Goal: Find specific page/section: Find specific page/section

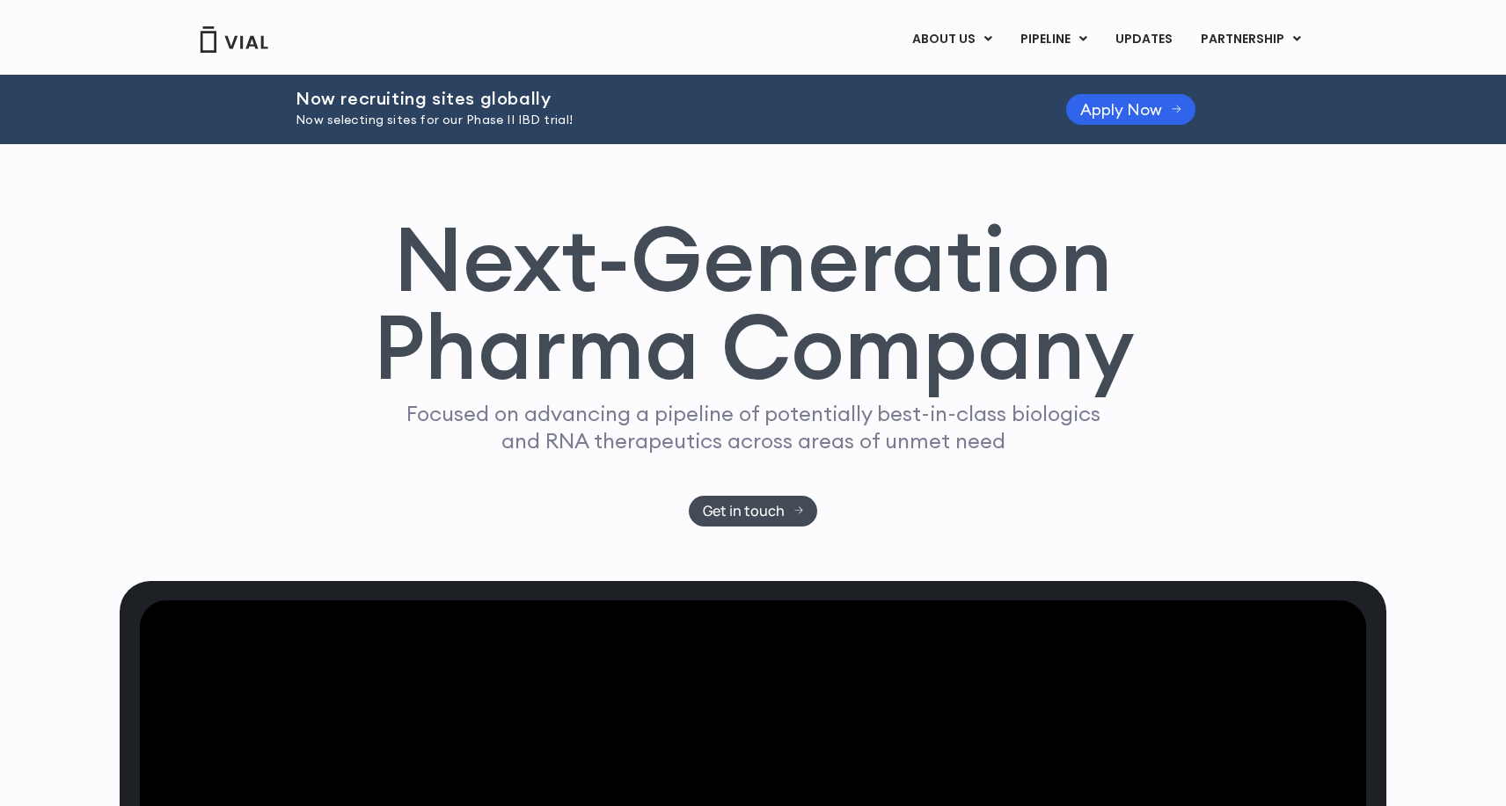
scroll to position [11, 0]
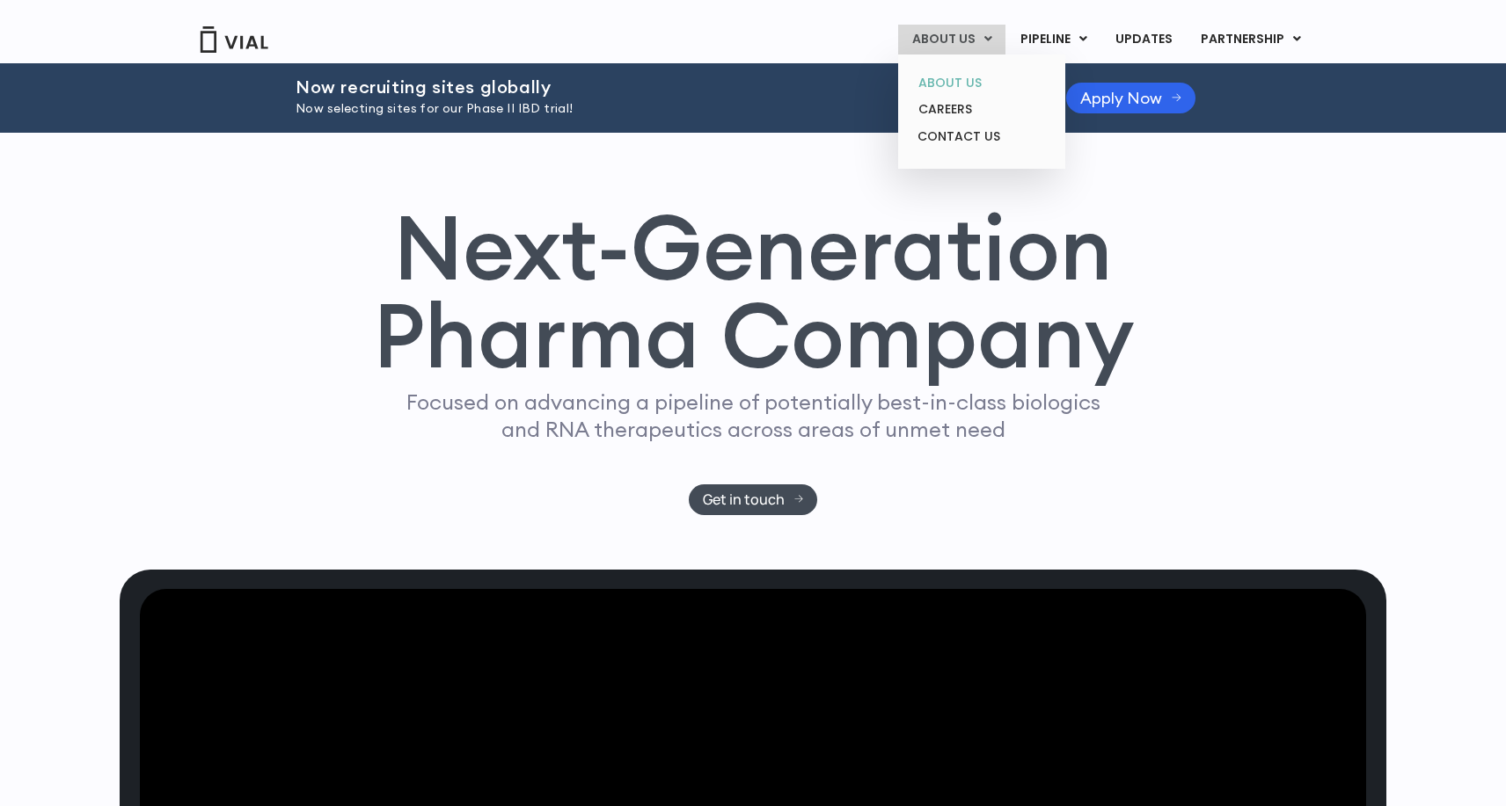
click at [951, 82] on link "ABOUT US" at bounding box center [981, 82] width 154 height 27
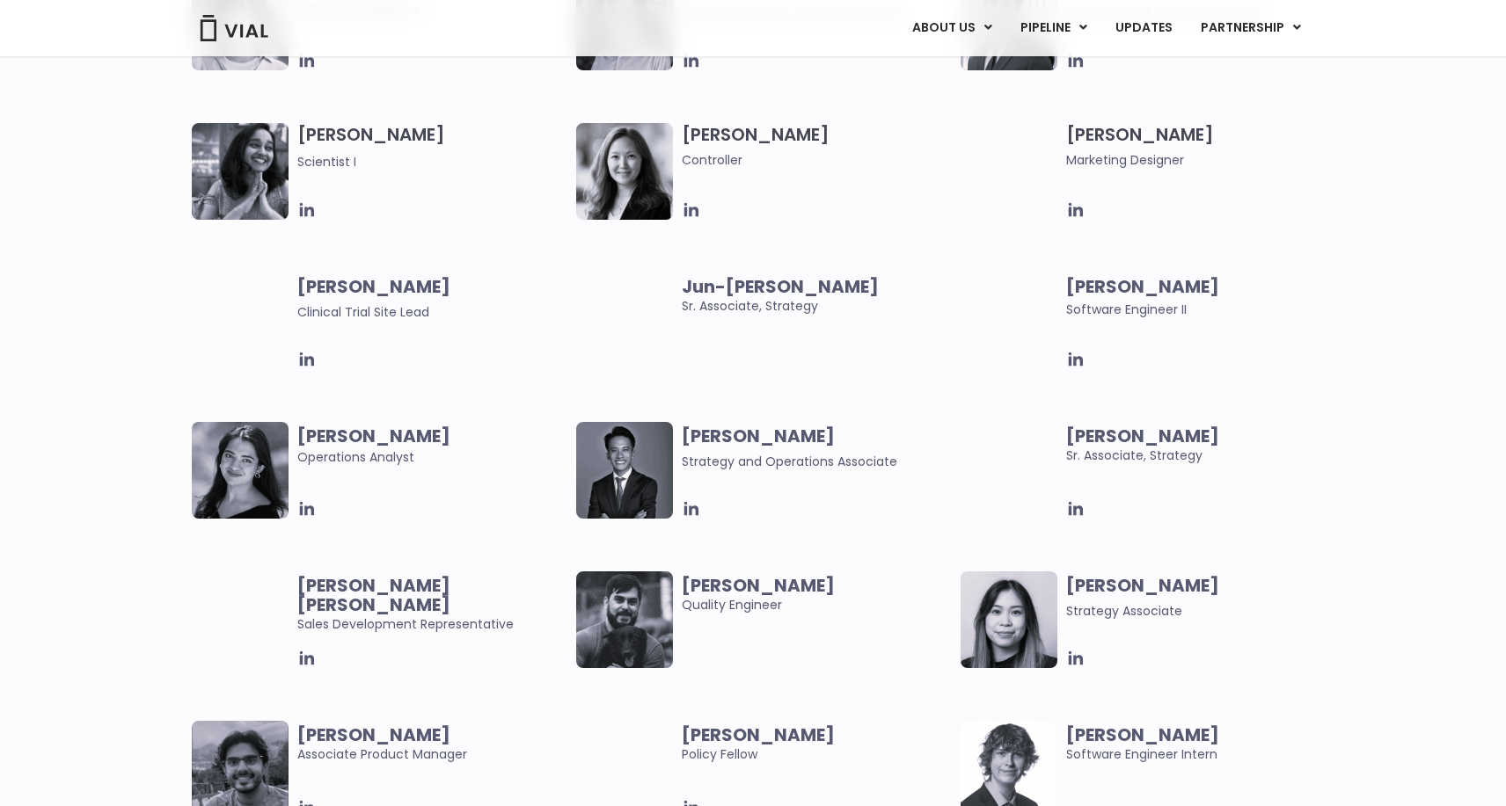
scroll to position [3142, 0]
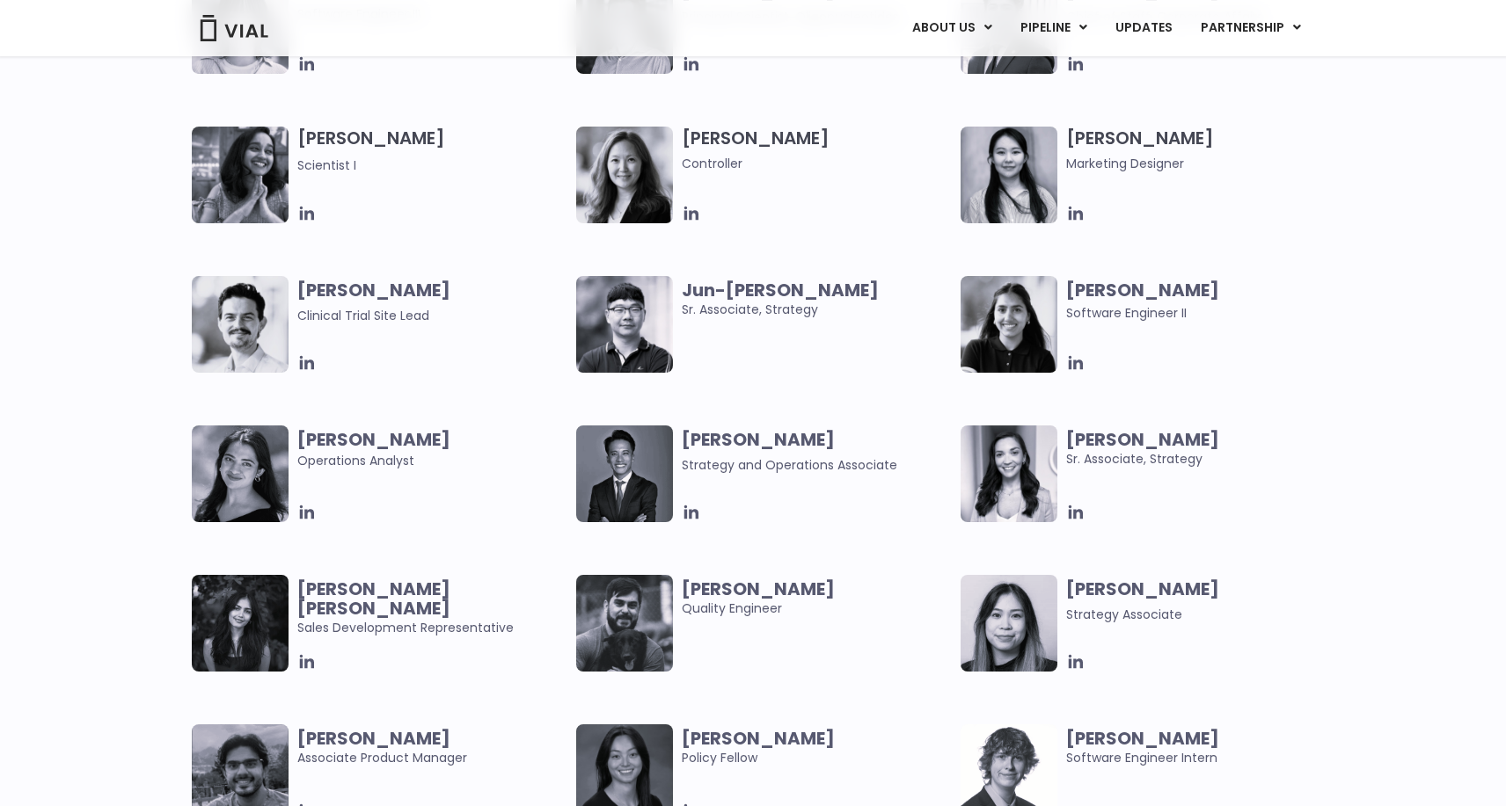
click at [615, 485] on img at bounding box center [624, 474] width 97 height 97
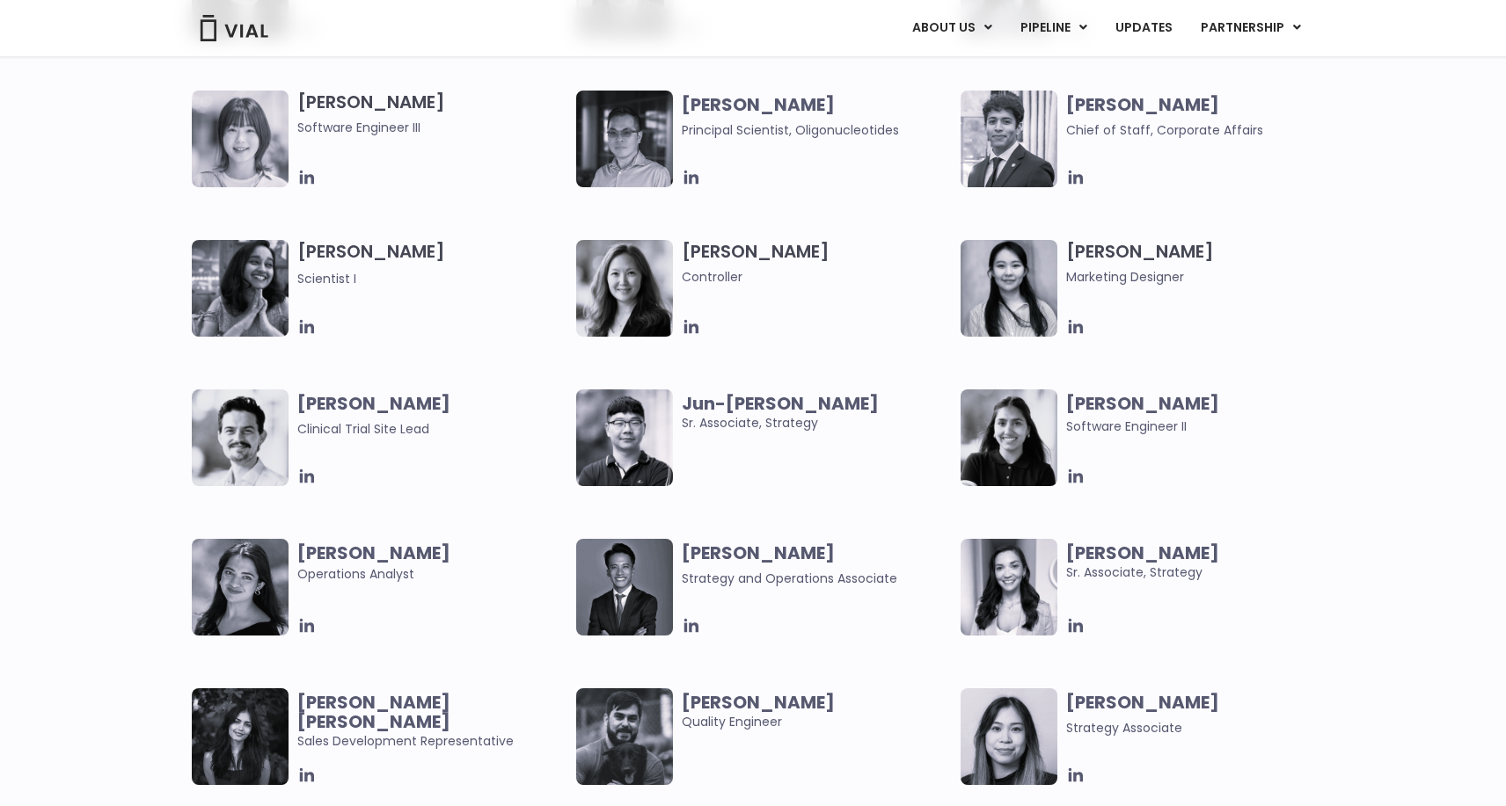
scroll to position [3027, 0]
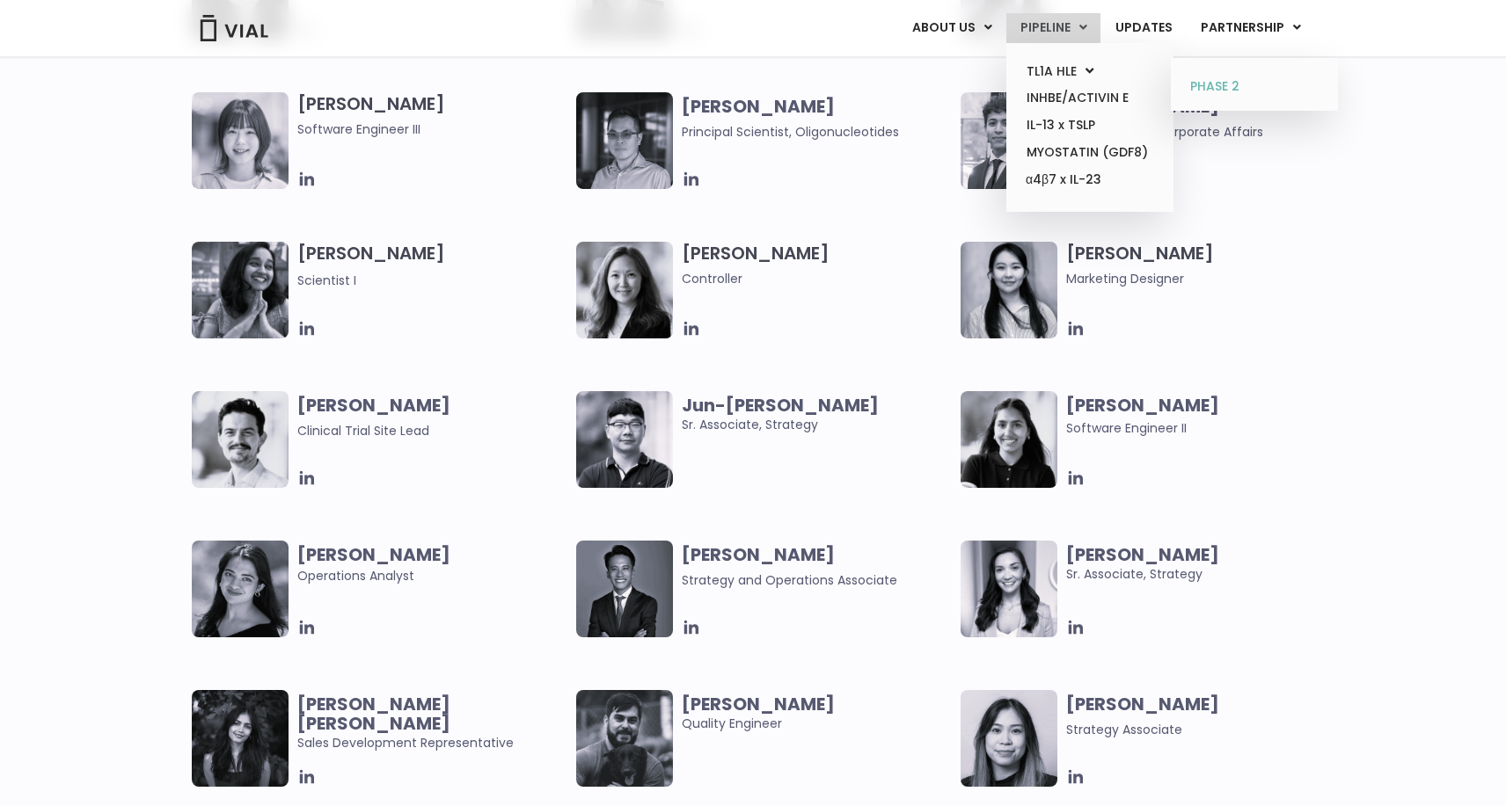
click at [1215, 90] on link "PHASE 2" at bounding box center [1254, 87] width 154 height 28
